Goal: Information Seeking & Learning: Learn about a topic

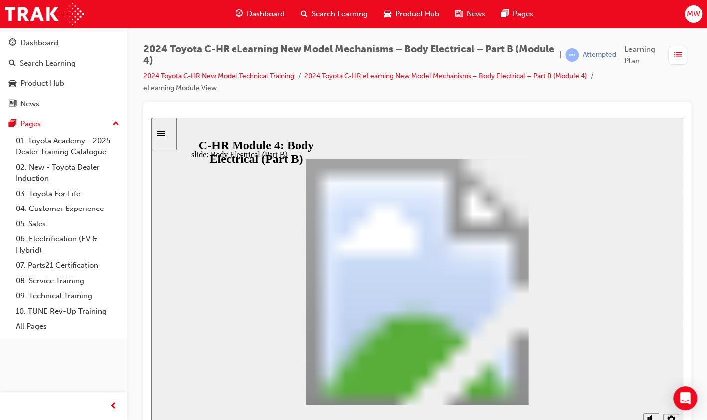
drag, startPoint x: 151, startPoint y: 118, endPoint x: 173, endPoint y: 130, distance: 24.8
click at [173, 130] on div "Sidebar Toggle" at bounding box center [164, 133] width 17 height 7
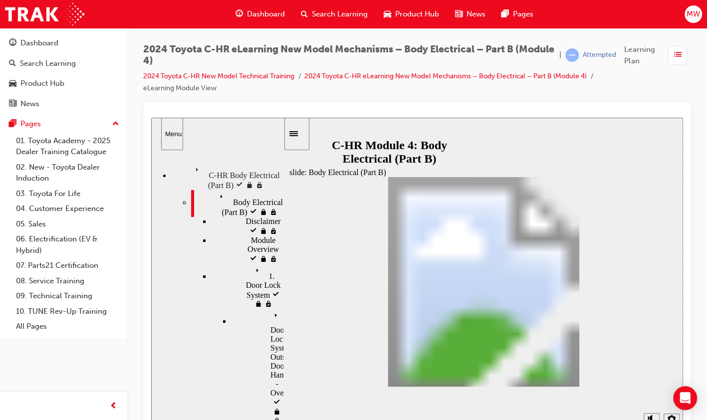
click at [252, 264] on span "1. Door Lock System" at bounding box center [268, 277] width 32 height 27
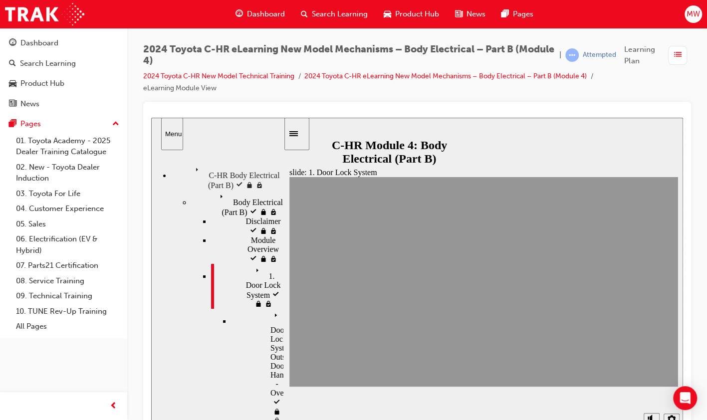
click at [270, 309] on span "Door Lock System: Outside Door Handle - Overall" at bounding box center [283, 345] width 26 height 72
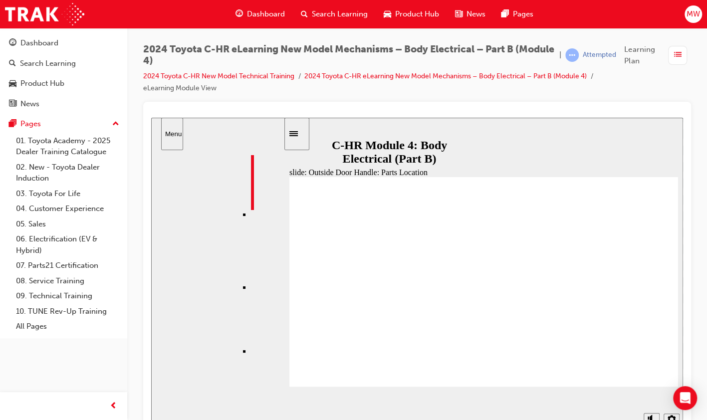
scroll to position [16, 0]
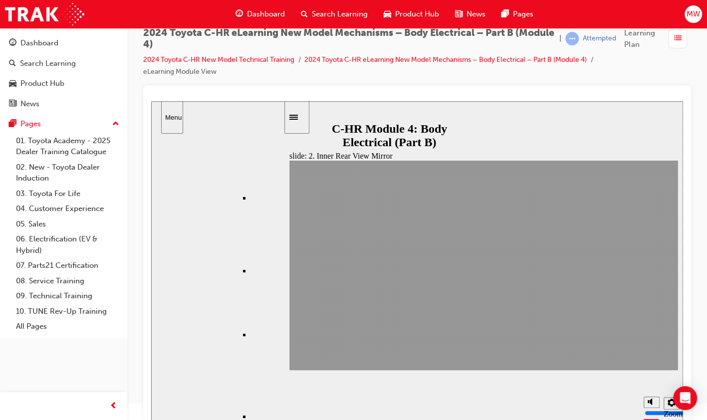
scroll to position [21, 0]
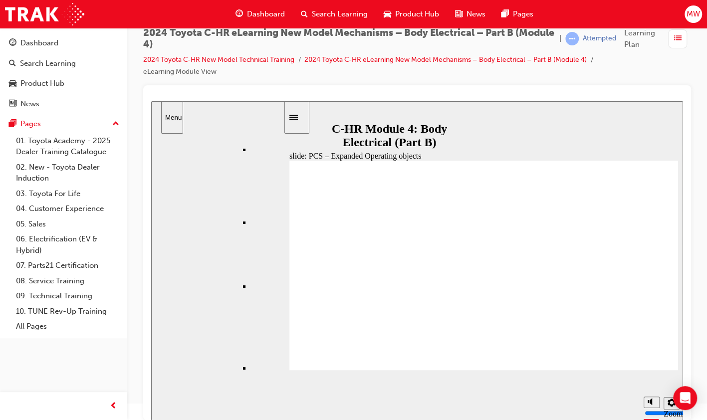
scroll to position [338, 0]
type input "2"
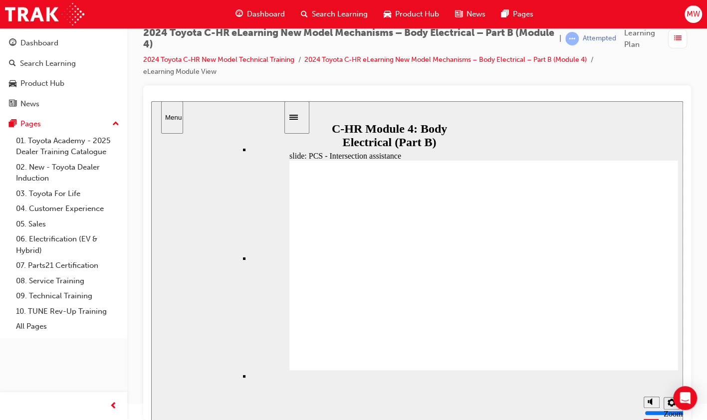
scroll to position [674, 0]
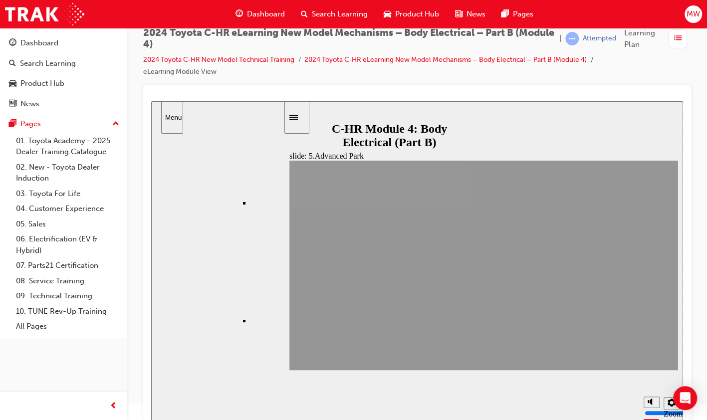
scroll to position [133, 0]
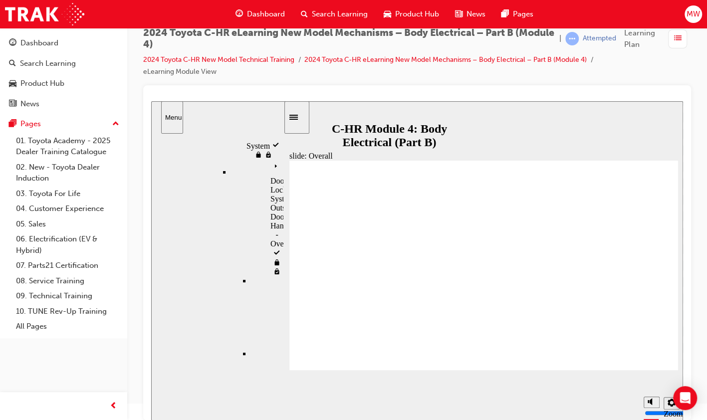
scroll to position [0, 0]
